Goal: Task Accomplishment & Management: Manage account settings

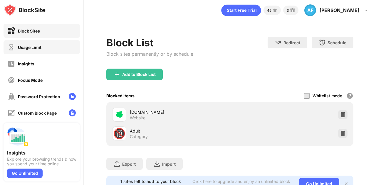
click at [53, 46] on div "Usage Limit" at bounding box center [42, 47] width 76 height 14
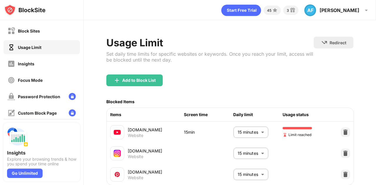
scroll to position [45, 0]
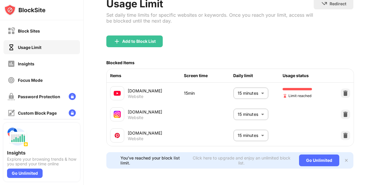
click at [344, 158] on img at bounding box center [346, 160] width 5 height 5
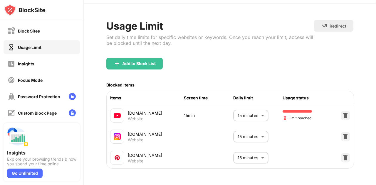
scroll to position [23, 0]
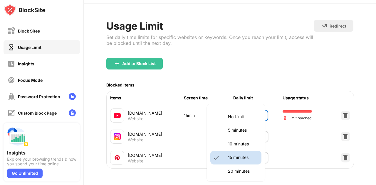
click at [254, 110] on body "Block Sites Usage Limit Insights Focus Mode Password Protection Custom Block Pa…" at bounding box center [188, 92] width 376 height 185
click at [229, 174] on p "20 minutes" at bounding box center [243, 171] width 30 height 6
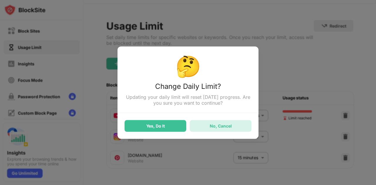
click at [210, 126] on div "No, Cancel" at bounding box center [221, 126] width 22 height 5
type input "**"
